Goal: Information Seeking & Learning: Learn about a topic

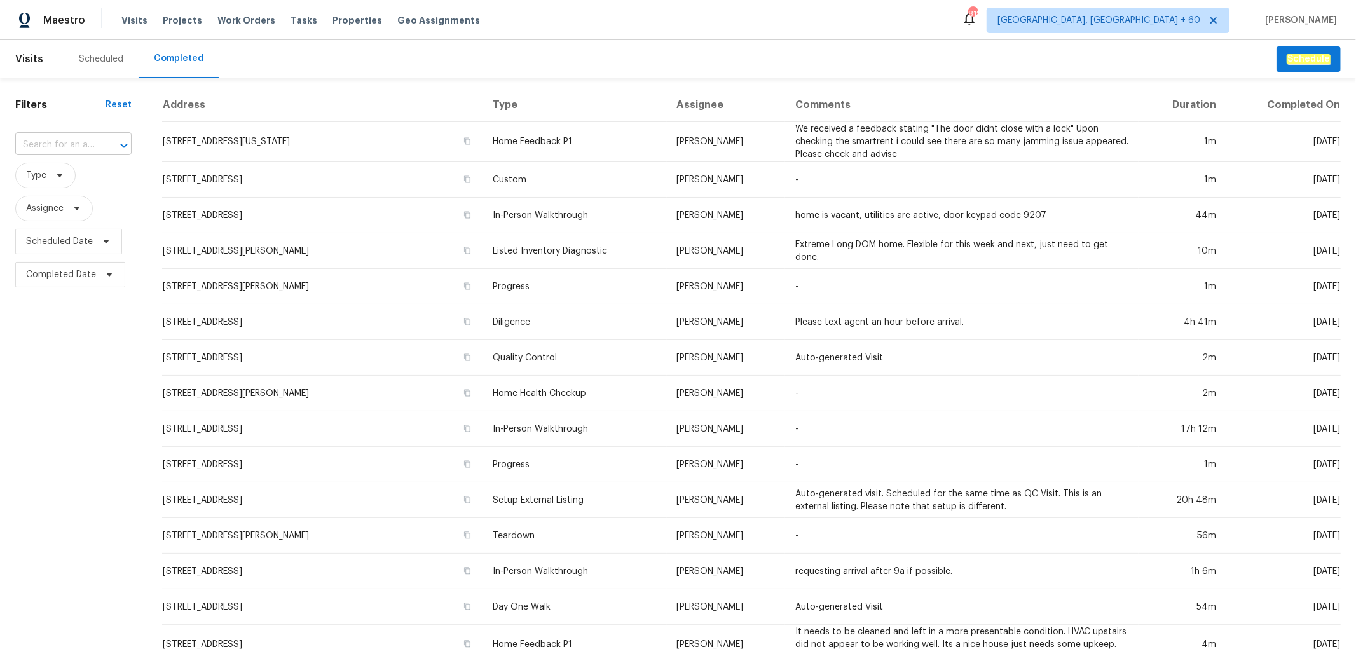
click at [74, 147] on input "text" at bounding box center [55, 145] width 81 height 20
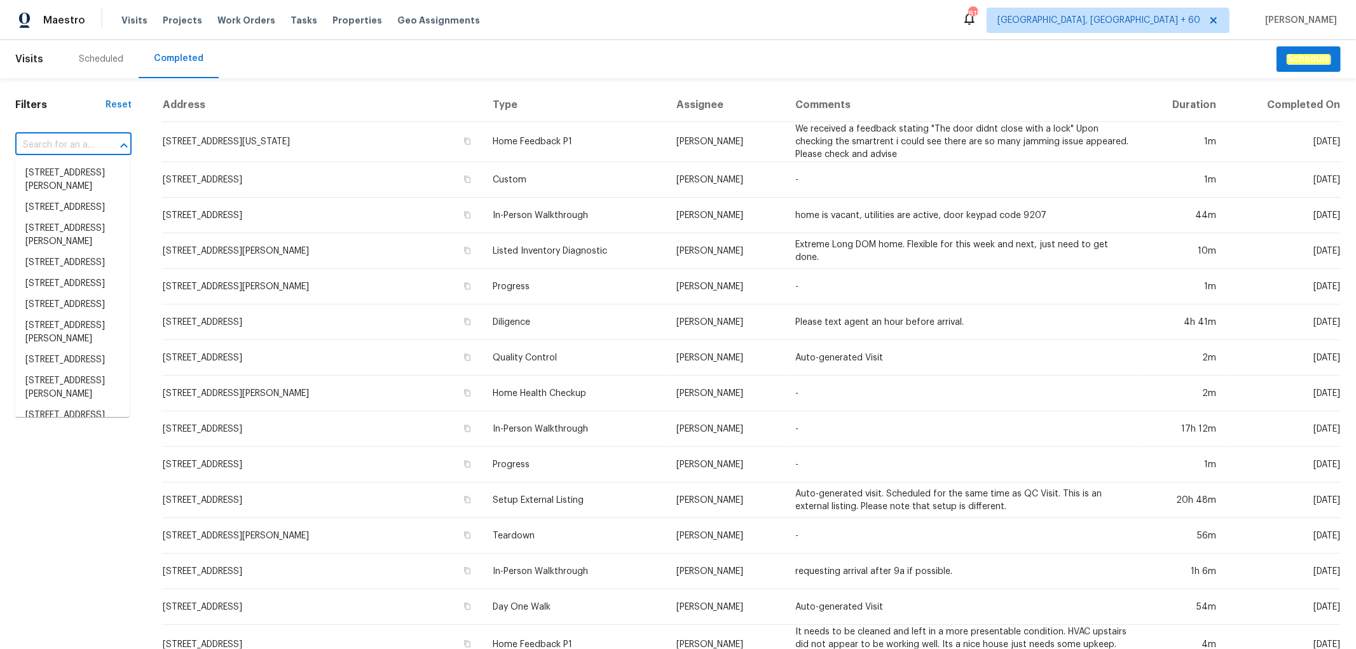
paste input "485 W 100 N, Layton, UT 84041"
type input "485 W 100 N, Layton, UT 84041"
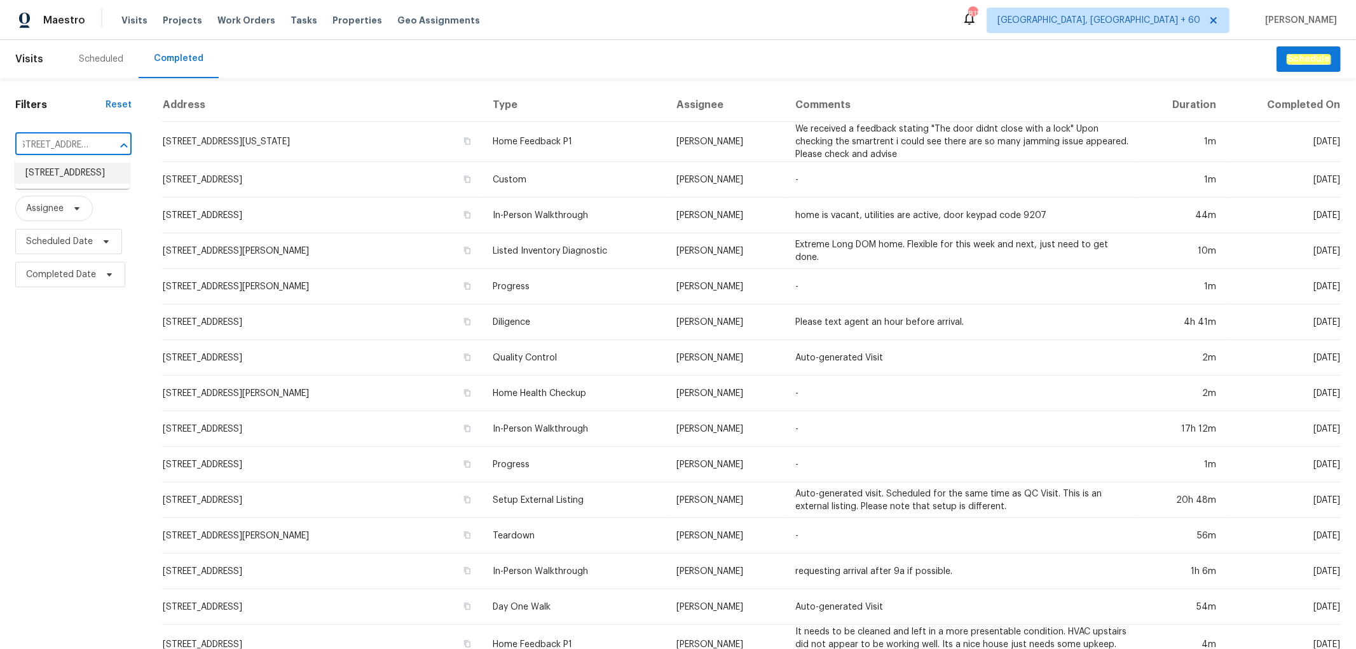
click at [72, 175] on li "485 W 100 N, Layton, UT 84041" at bounding box center [72, 173] width 114 height 21
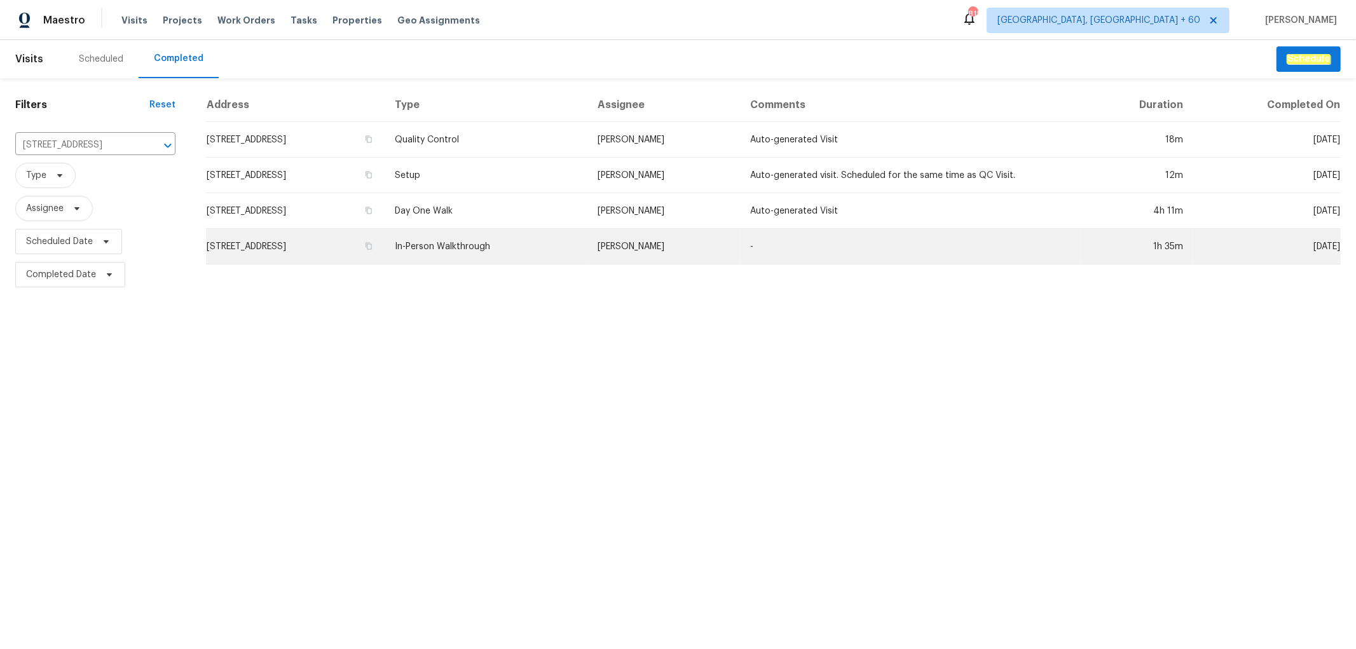
click at [544, 255] on td "In-Person Walkthrough" at bounding box center [486, 247] width 203 height 36
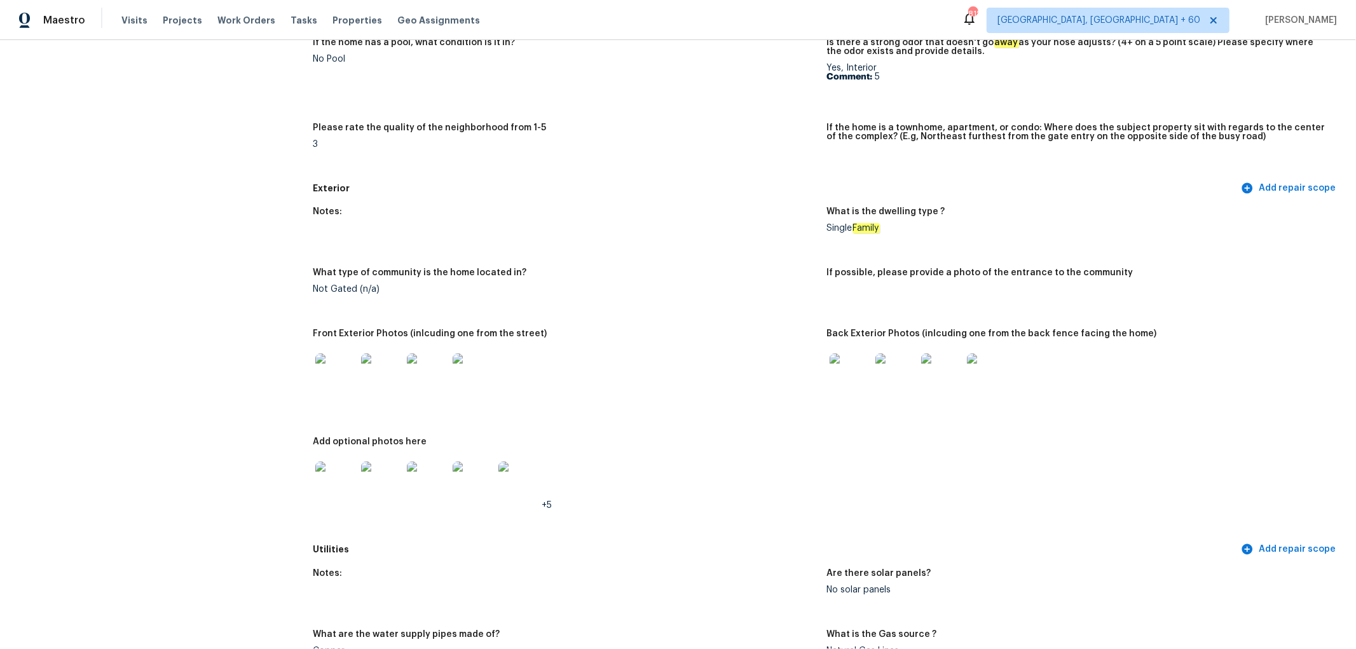
scroll to position [424, 0]
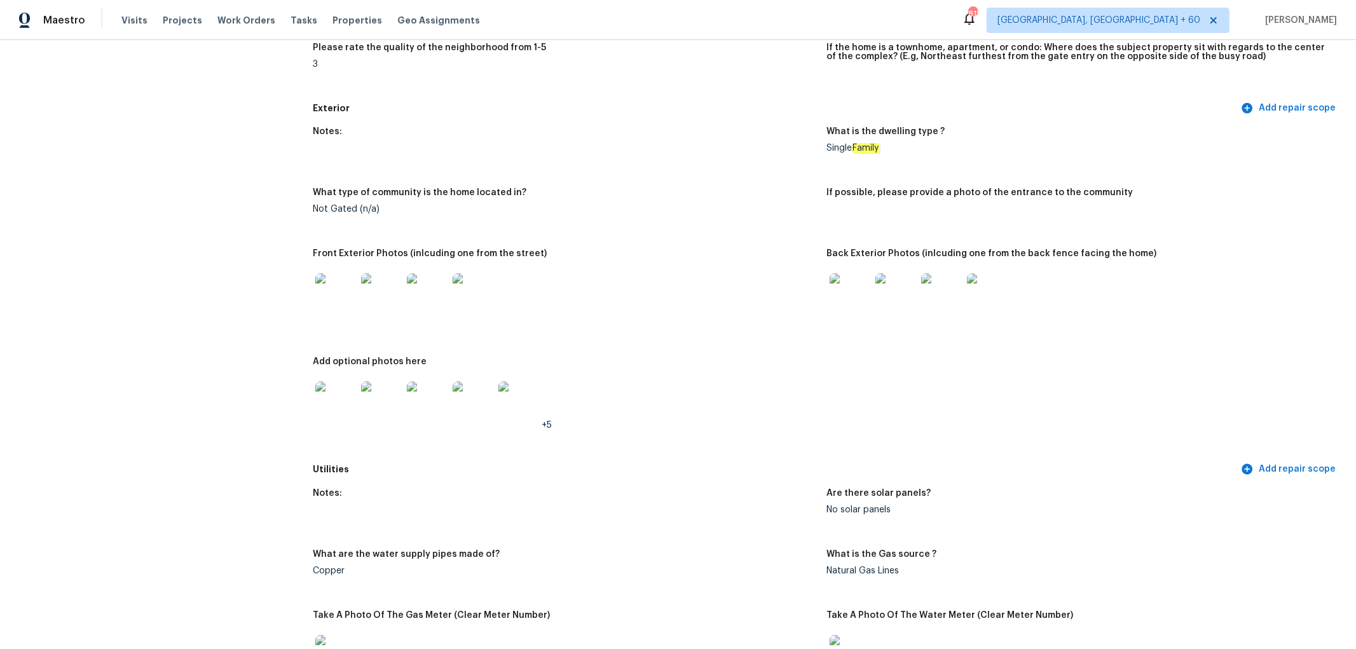
click at [325, 294] on img at bounding box center [335, 293] width 41 height 41
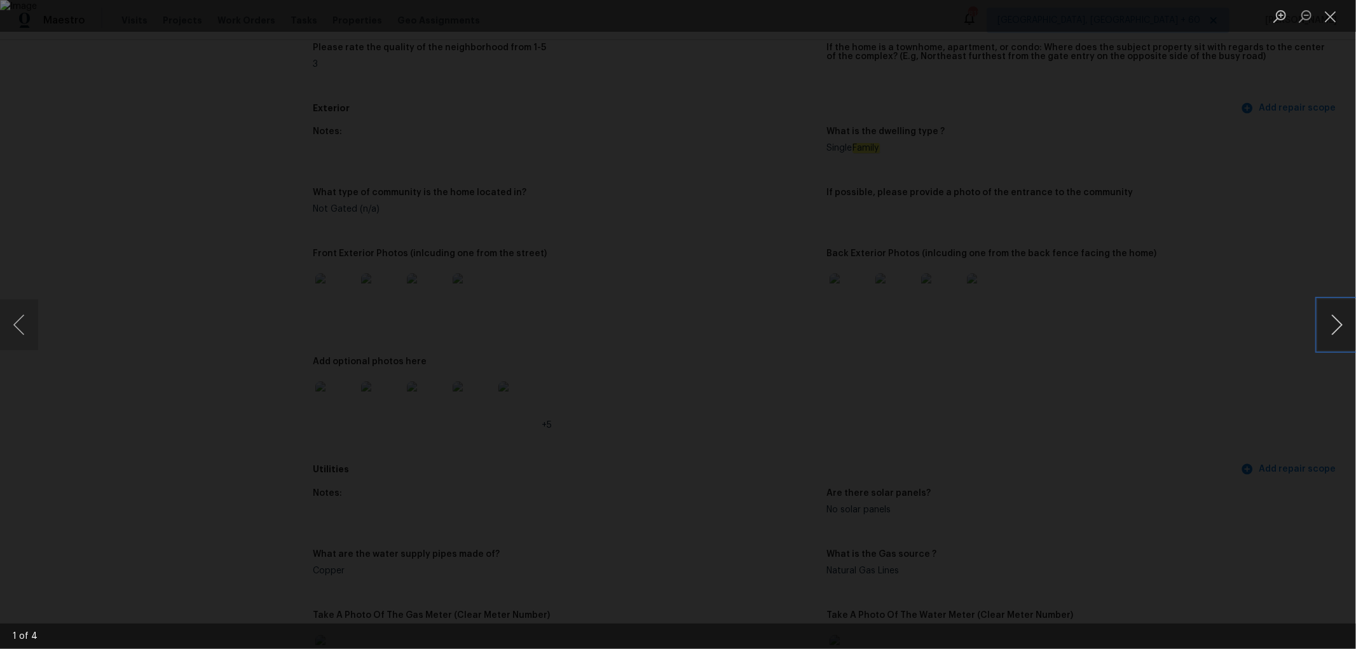
click at [1330, 332] on button "Next image" at bounding box center [1337, 325] width 38 height 51
click at [1331, 13] on button "Close lightbox" at bounding box center [1330, 16] width 25 height 22
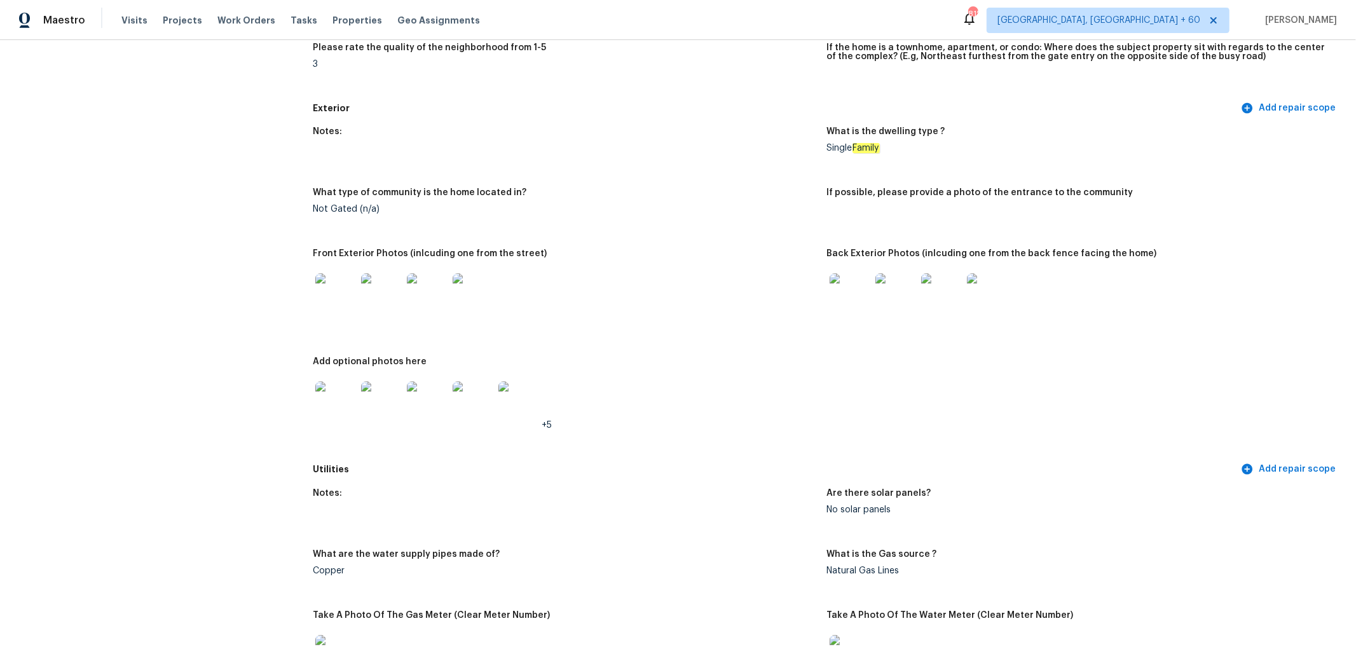
click at [841, 287] on img at bounding box center [850, 293] width 41 height 41
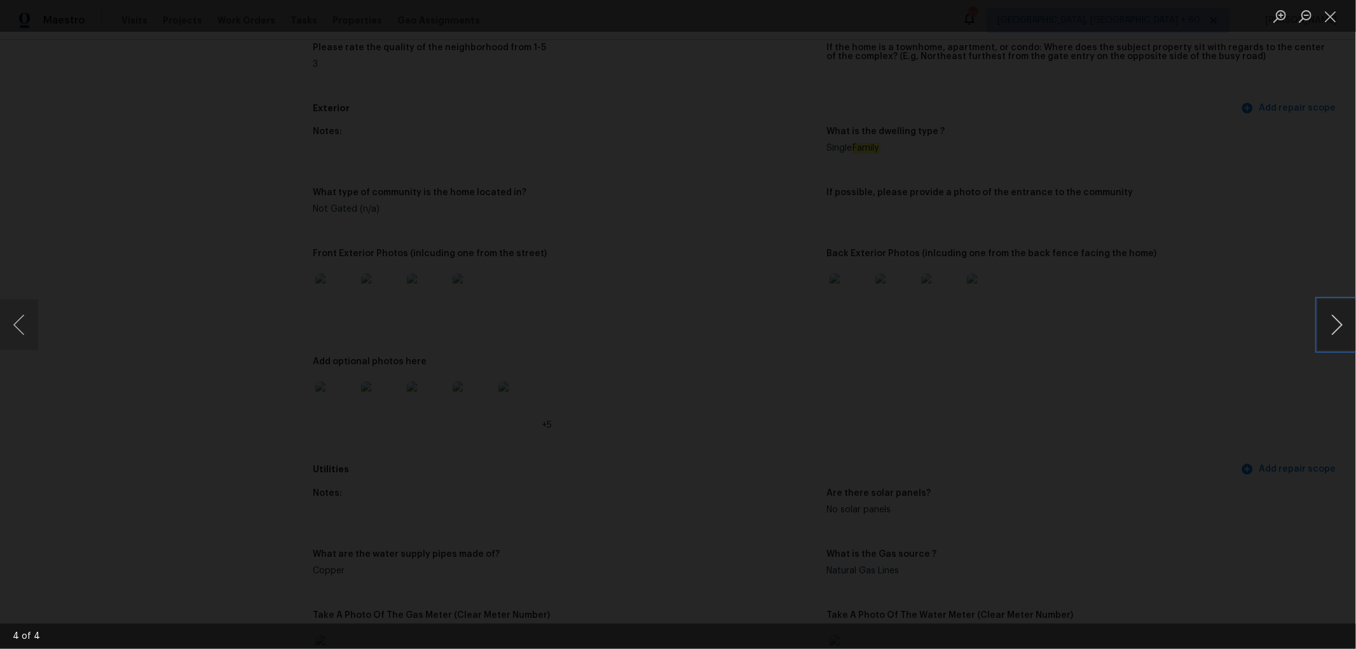
click at [1330, 327] on button "Next image" at bounding box center [1337, 325] width 38 height 51
click at [1348, 14] on ul "Lightbox" at bounding box center [1311, 16] width 89 height 32
click at [1330, 17] on button "Close lightbox" at bounding box center [1330, 16] width 25 height 22
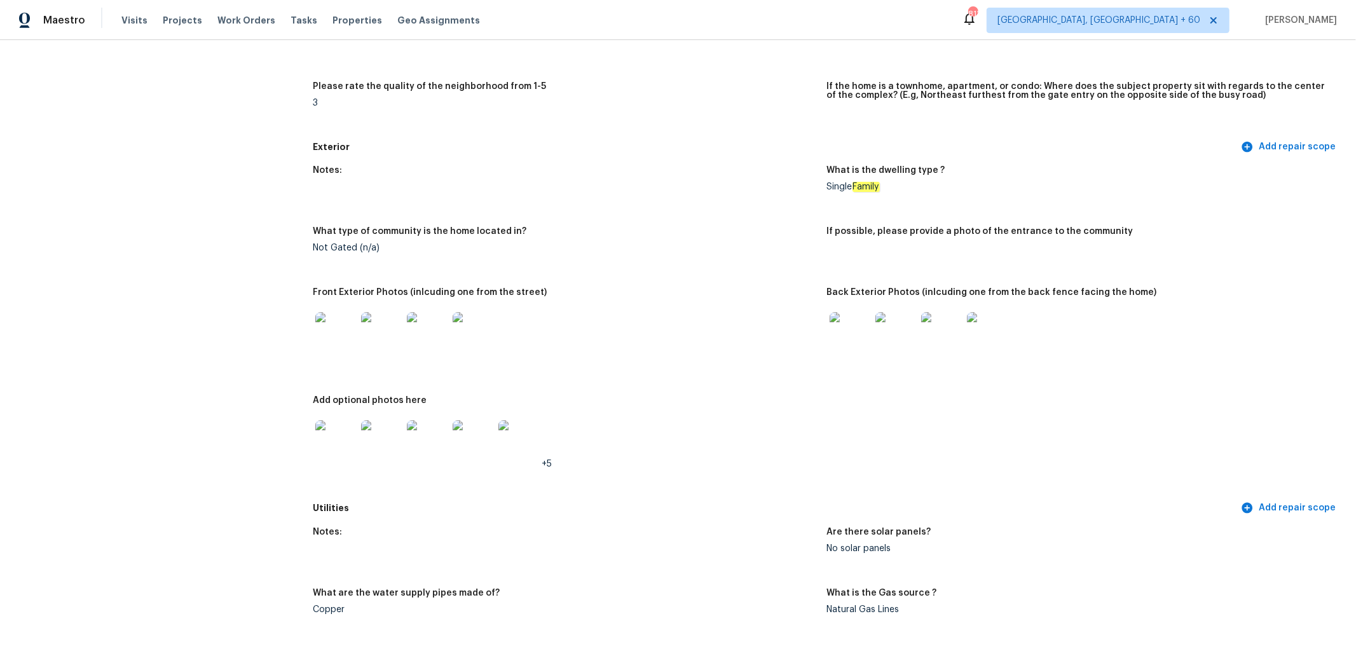
scroll to position [408, 0]
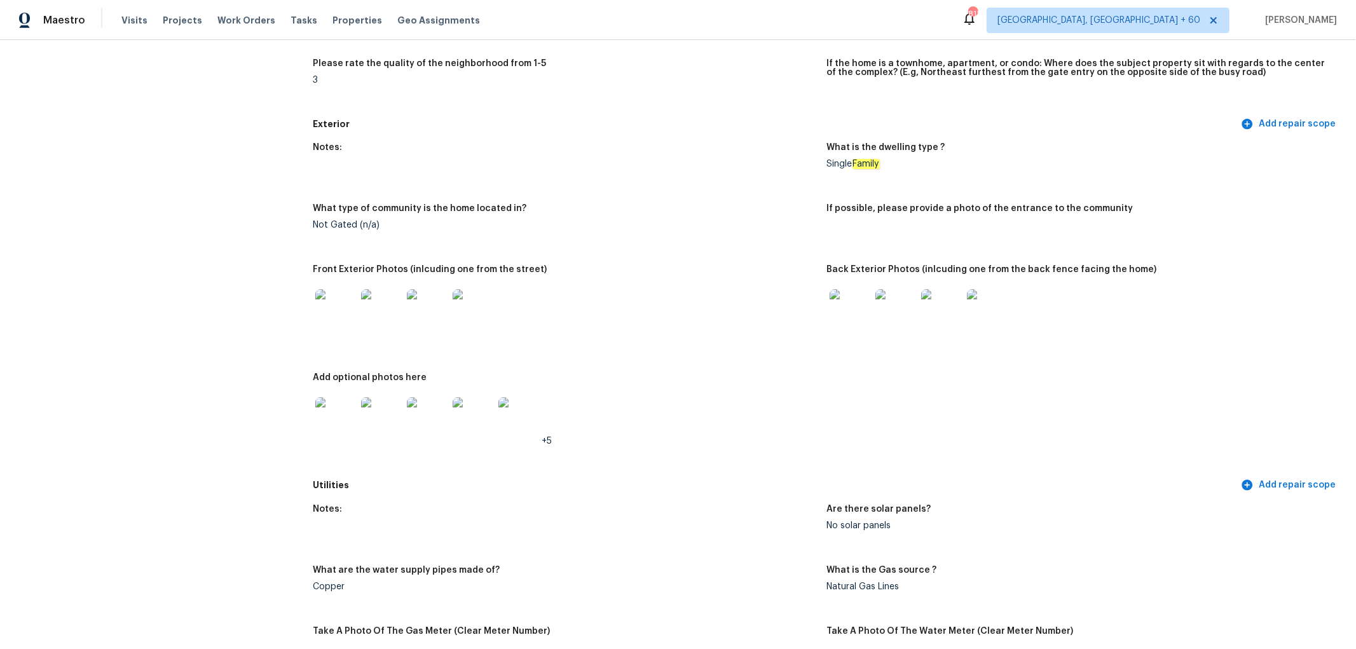
click at [345, 417] on img at bounding box center [335, 417] width 41 height 41
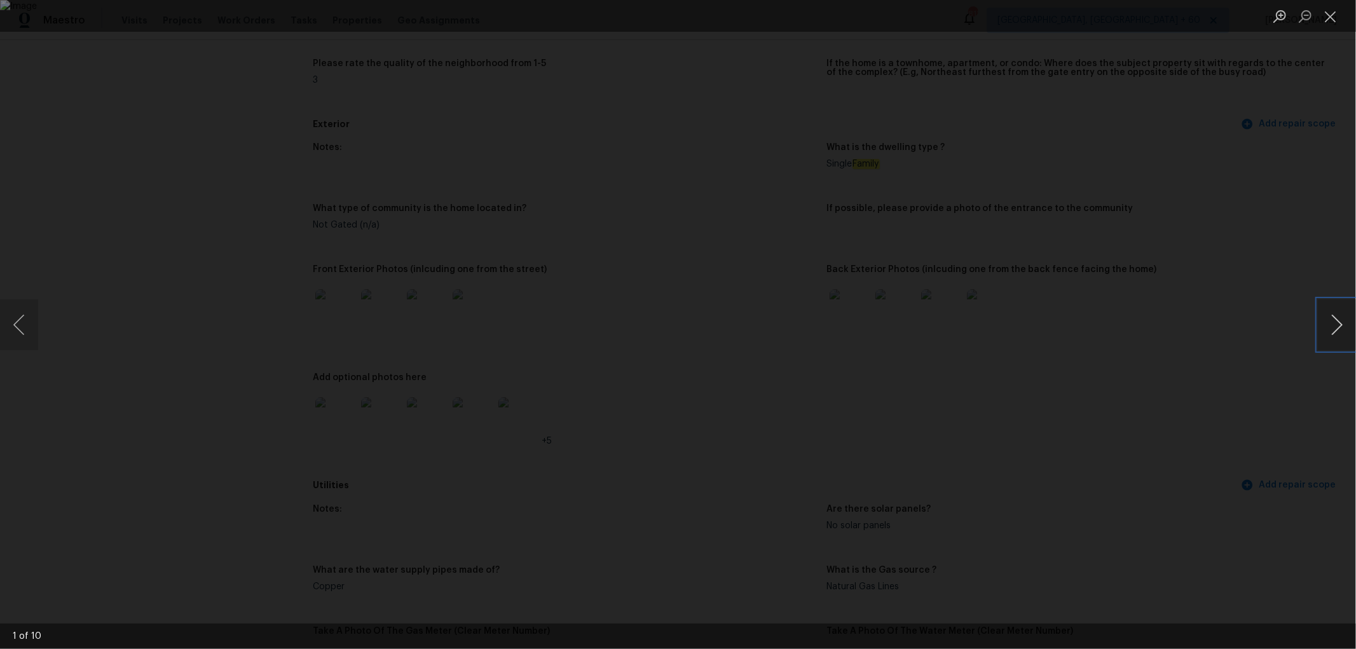
click at [1336, 334] on button "Next image" at bounding box center [1337, 325] width 38 height 51
click at [1339, 320] on button "Next image" at bounding box center [1337, 325] width 38 height 51
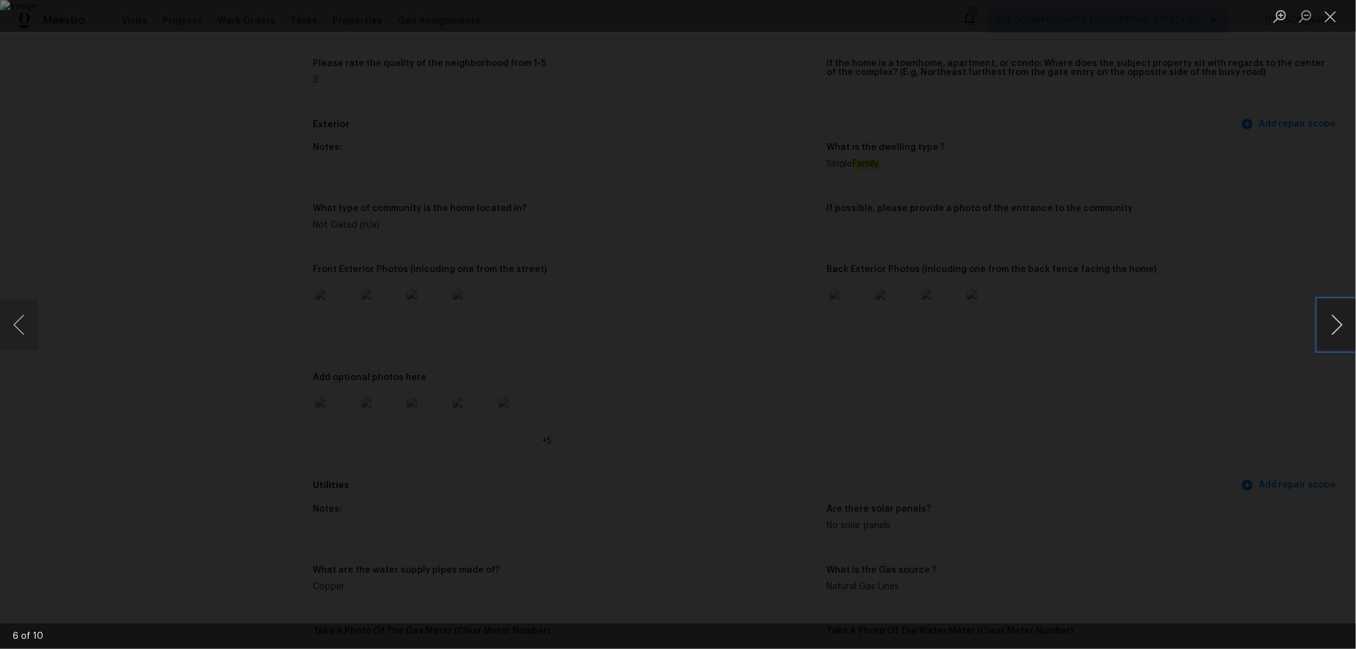
click at [1339, 320] on button "Next image" at bounding box center [1337, 325] width 38 height 51
click at [1336, 22] on button "Close lightbox" at bounding box center [1330, 16] width 25 height 22
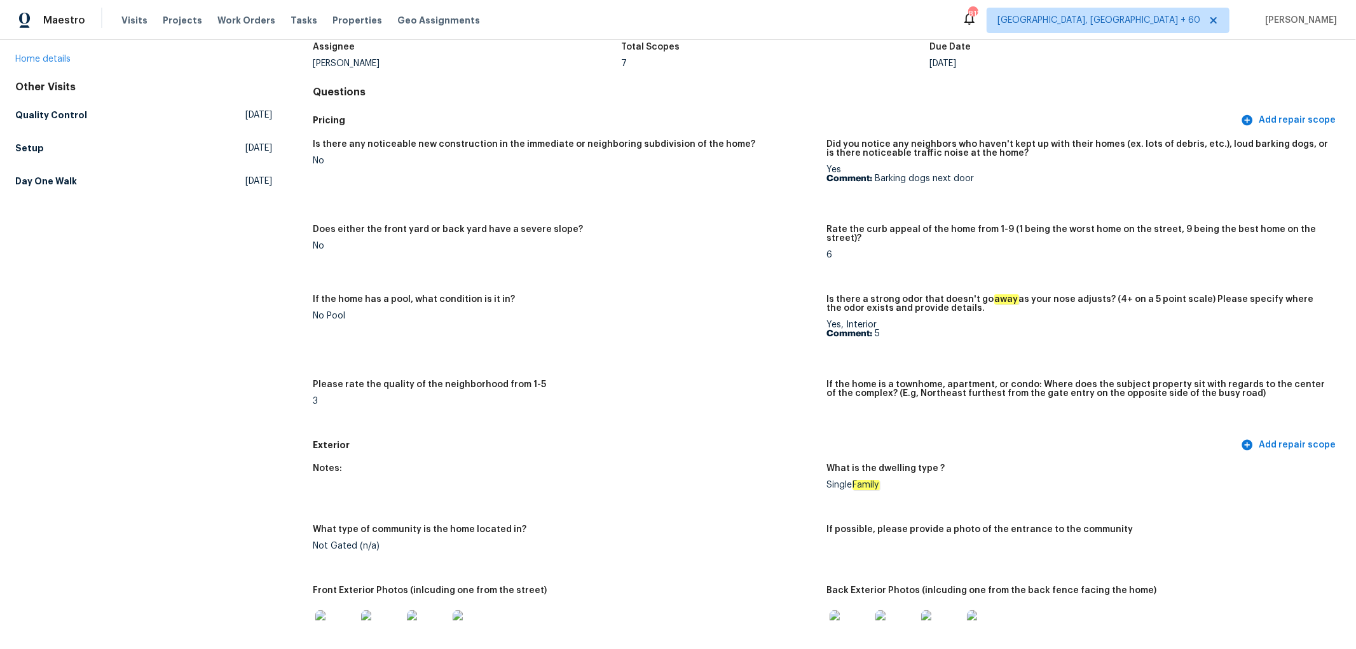
scroll to position [54, 0]
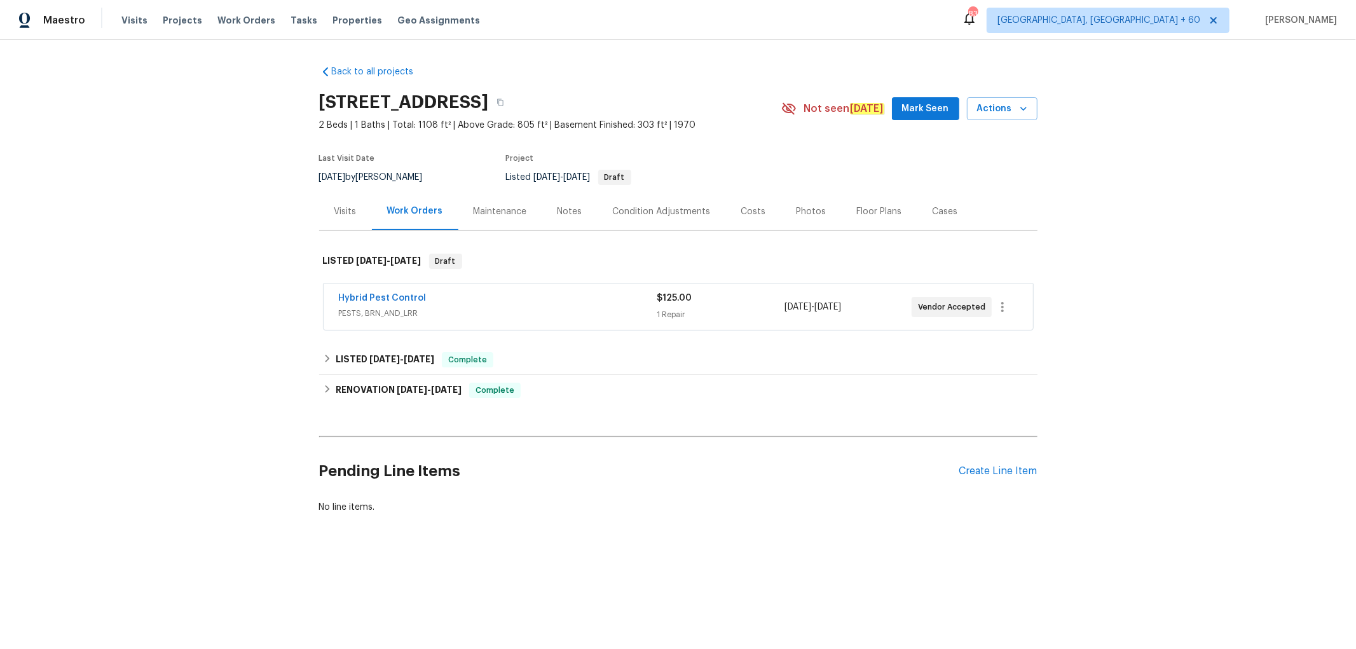
click at [810, 217] on div "Photos" at bounding box center [812, 211] width 30 height 13
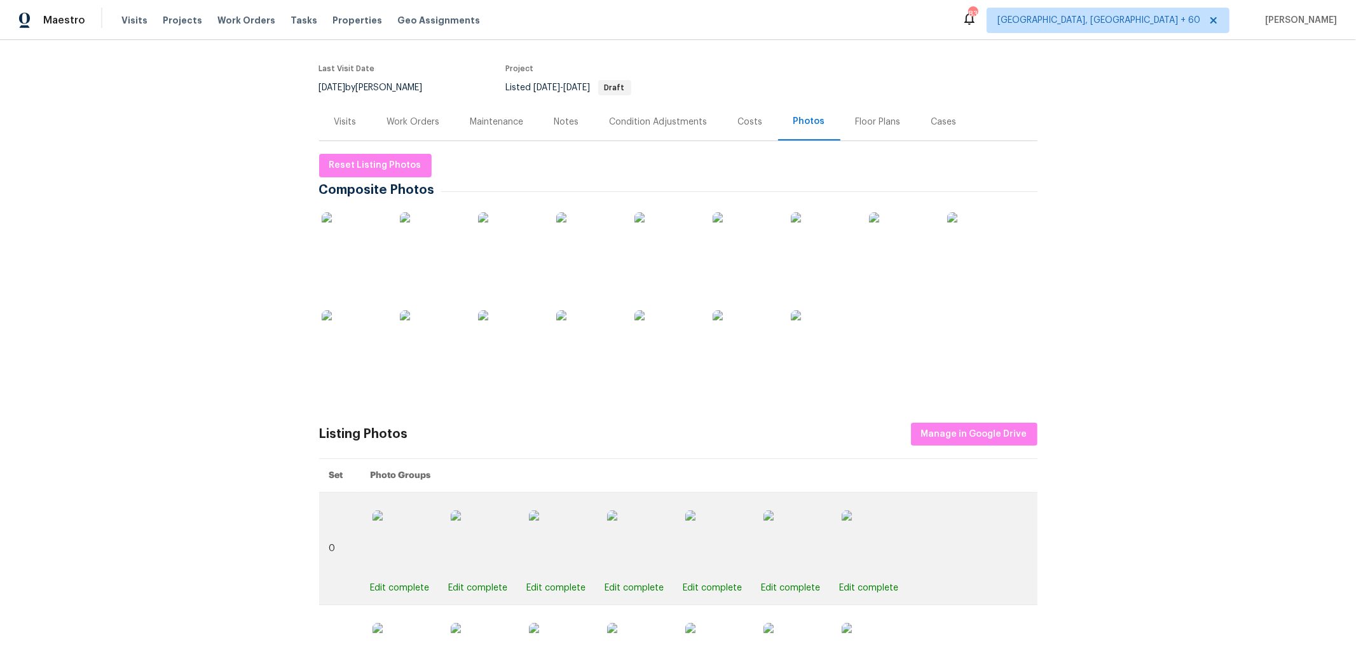
scroll to position [71, 0]
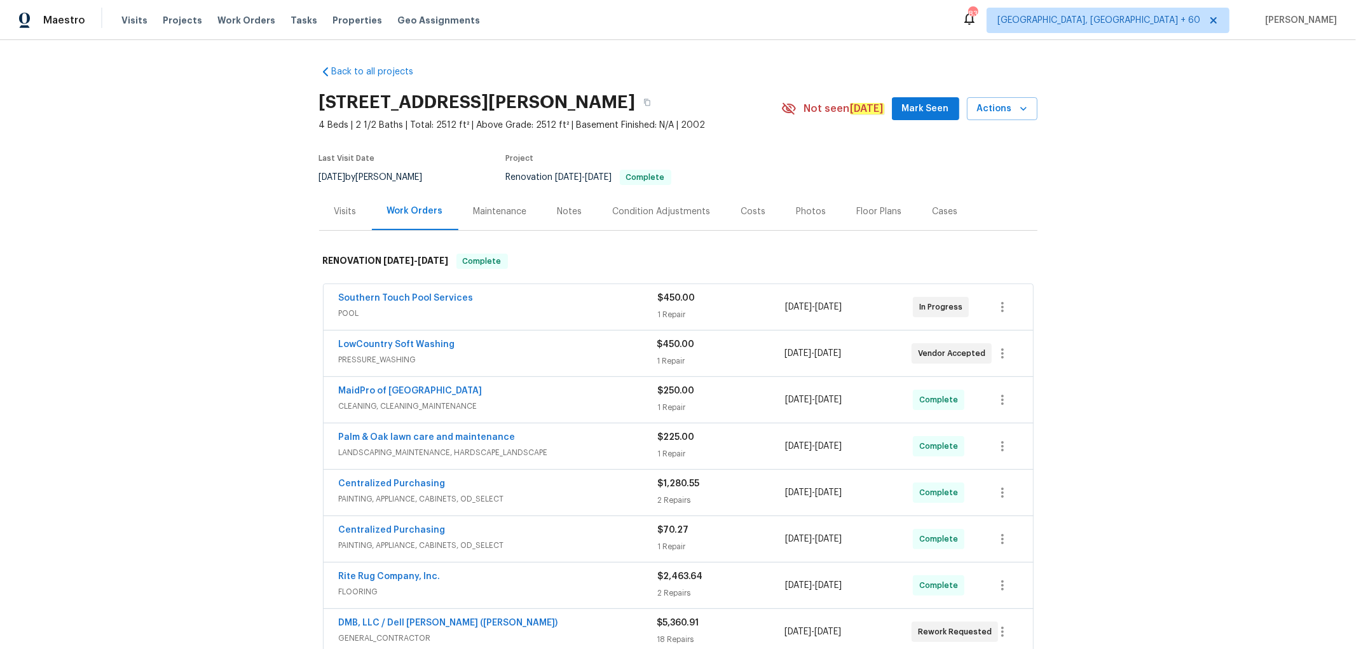
click at [797, 210] on div "Photos" at bounding box center [812, 211] width 30 height 13
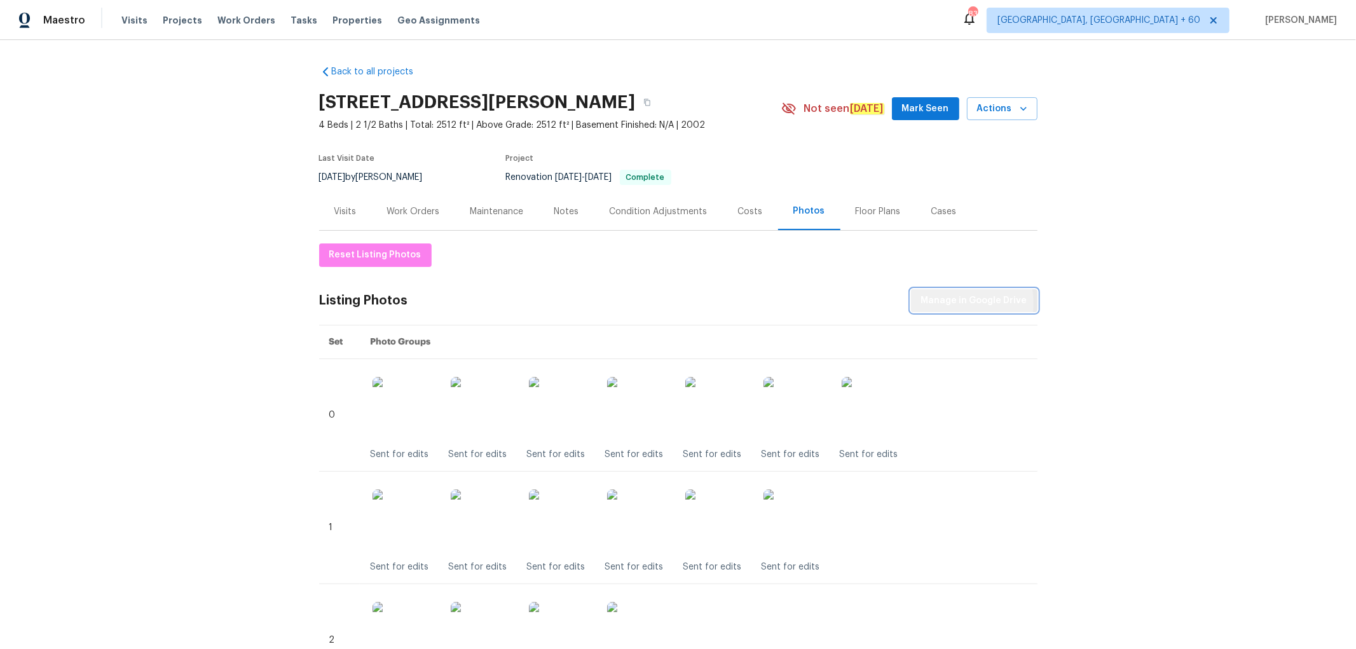
click at [947, 303] on span "Manage in Google Drive" at bounding box center [974, 301] width 106 height 16
